Goal: Task Accomplishment & Management: Manage account settings

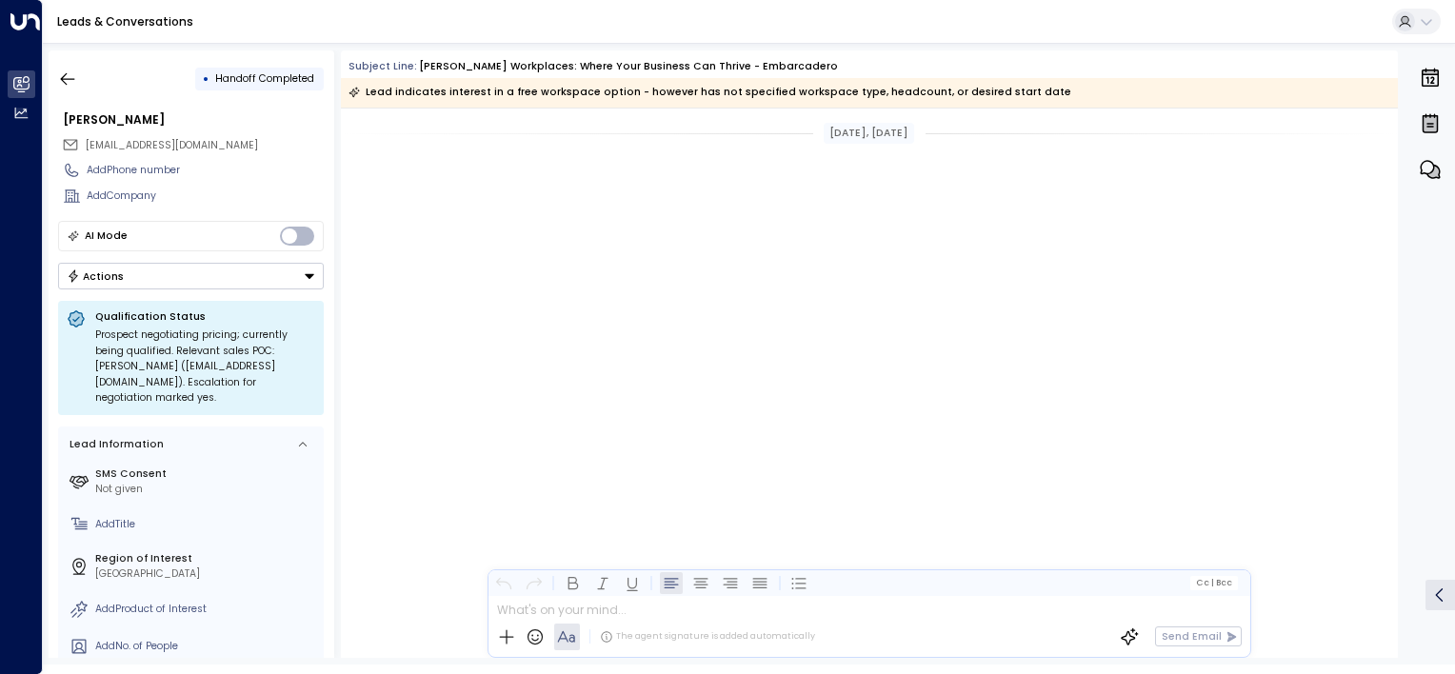
scroll to position [1568, 0]
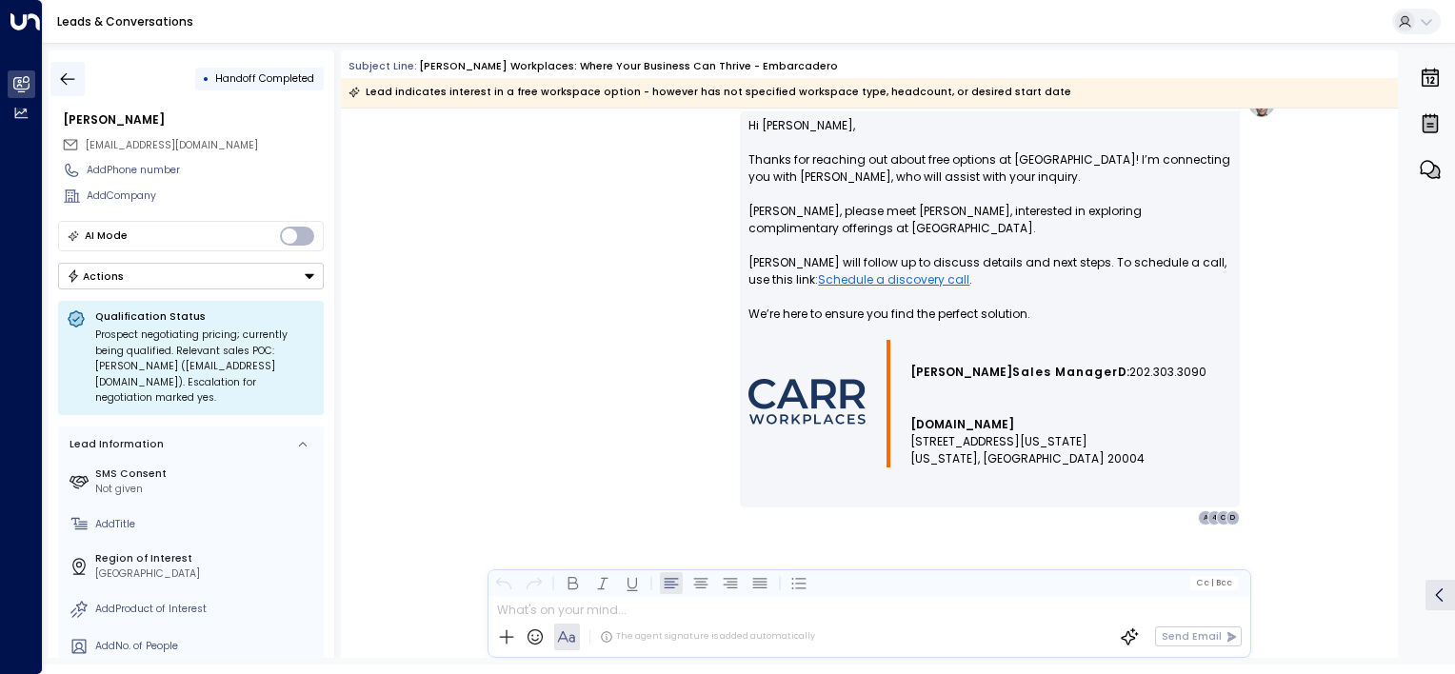
click at [70, 82] on icon "button" at bounding box center [67, 78] width 19 height 19
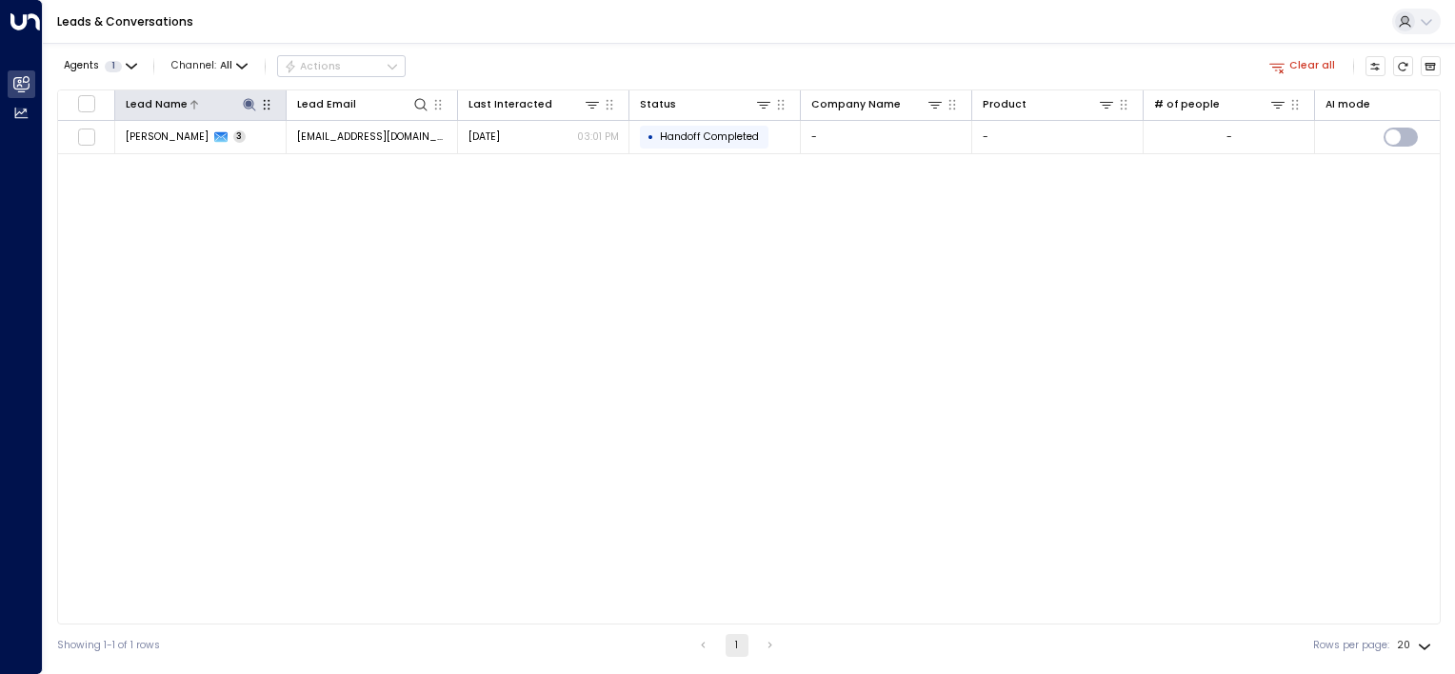
click at [248, 103] on icon at bounding box center [249, 104] width 12 height 12
type input "*"
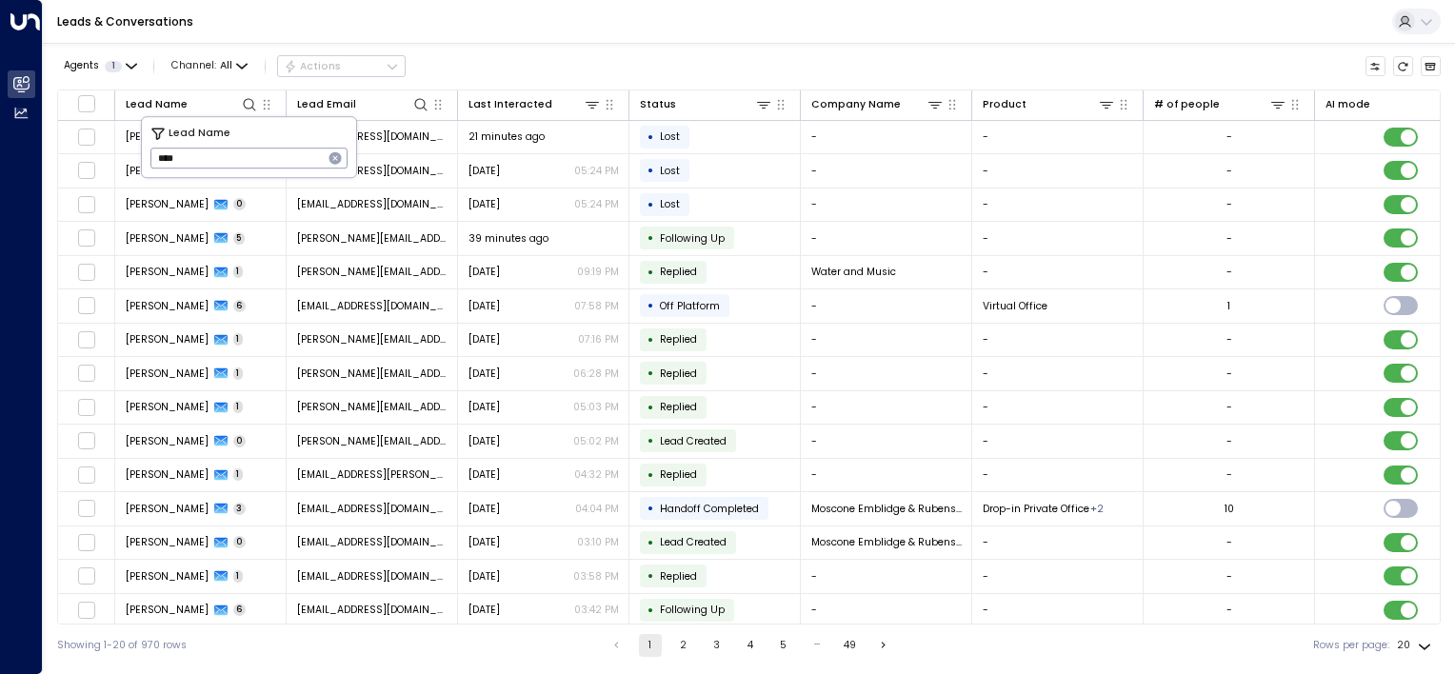
type input "*****"
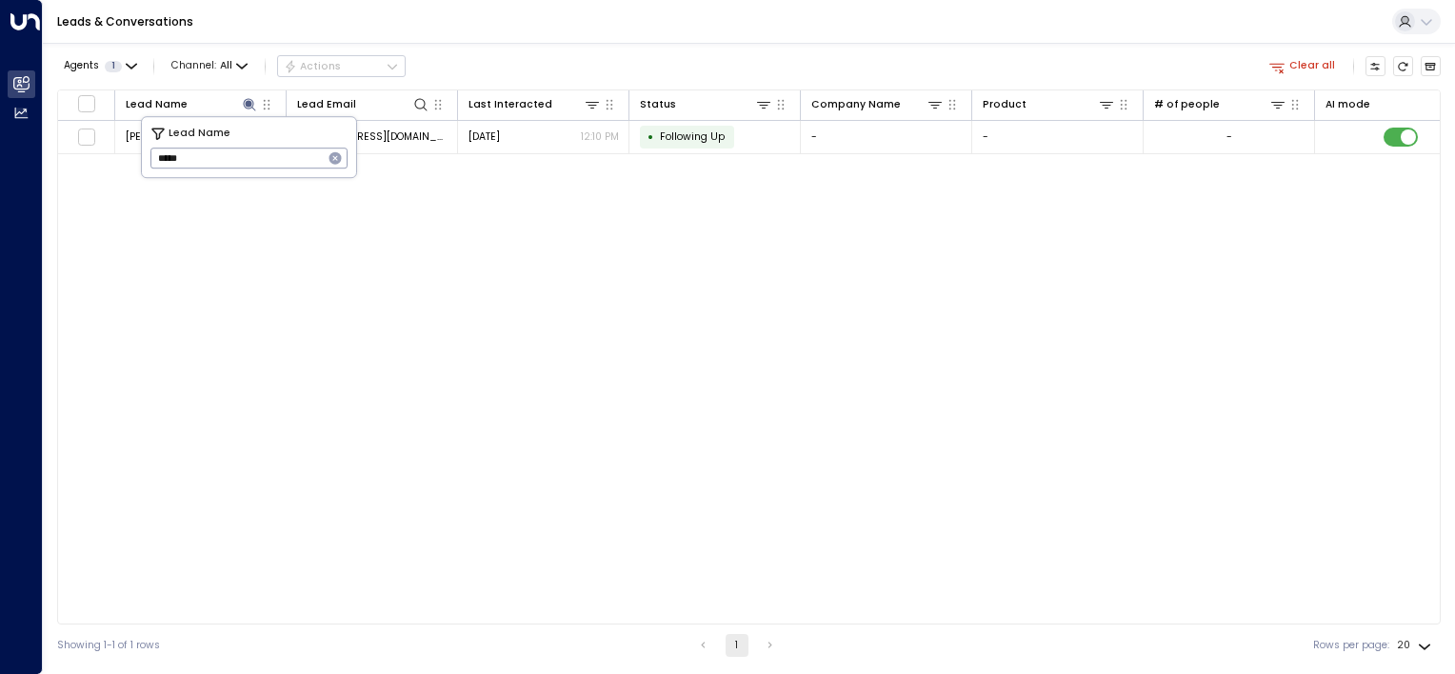
click at [211, 235] on div "Lead Name Lead Email Last Interacted Status Company Name Product # of people AI…" at bounding box center [748, 356] width 1383 height 535
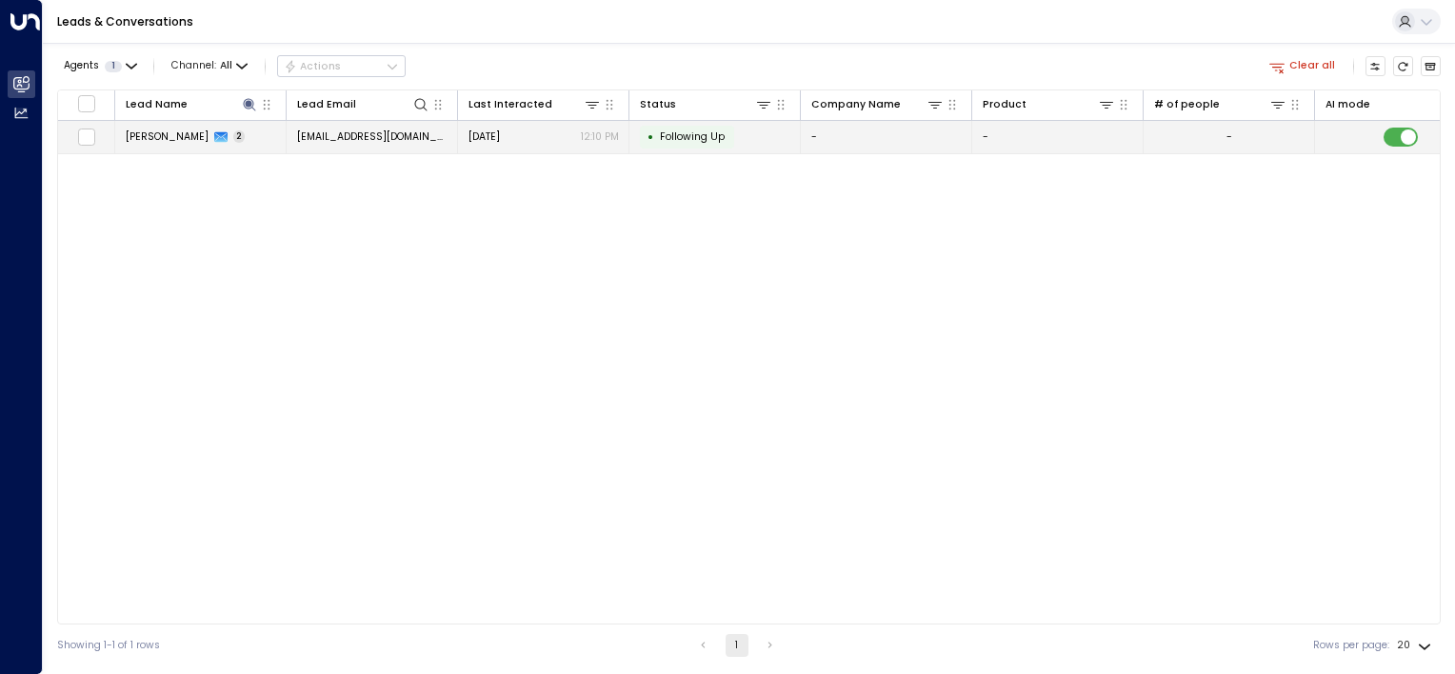
click at [164, 137] on span "[PERSON_NAME]" at bounding box center [167, 136] width 83 height 14
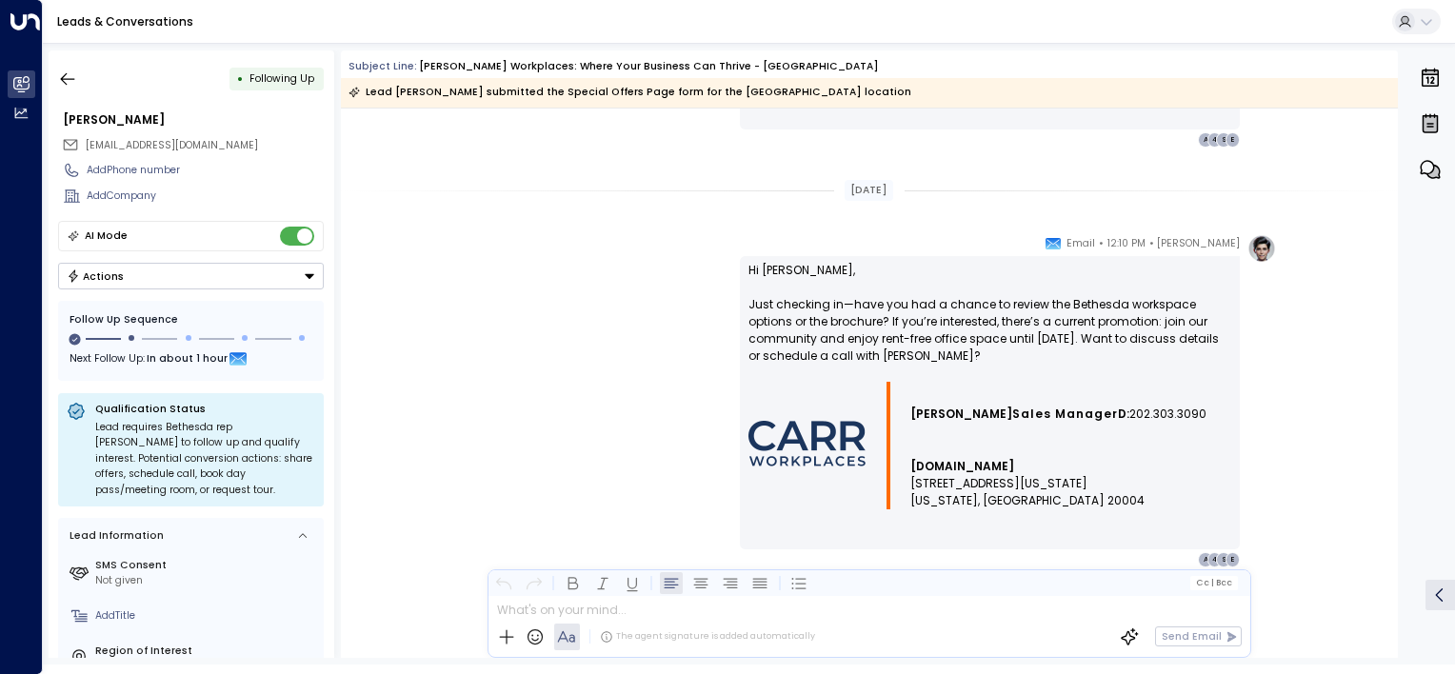
scroll to position [1406, 0]
